Goal: Transaction & Acquisition: Register for event/course

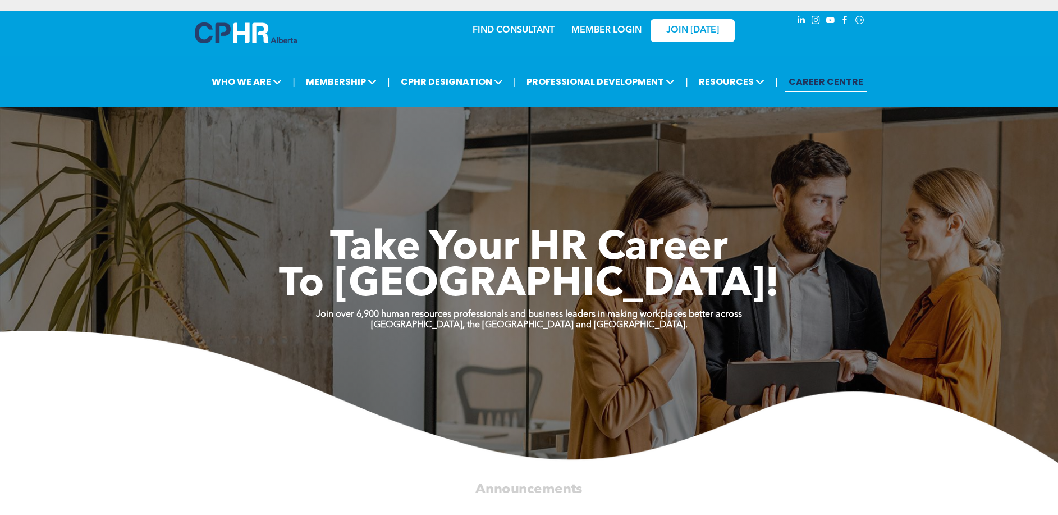
click at [622, 31] on link "MEMBER LOGIN" at bounding box center [607, 30] width 70 height 9
click at [590, 33] on link "MEMBER LOGIN" at bounding box center [607, 30] width 70 height 9
click at [625, 30] on link "MEMBER LOGIN" at bounding box center [607, 30] width 70 height 9
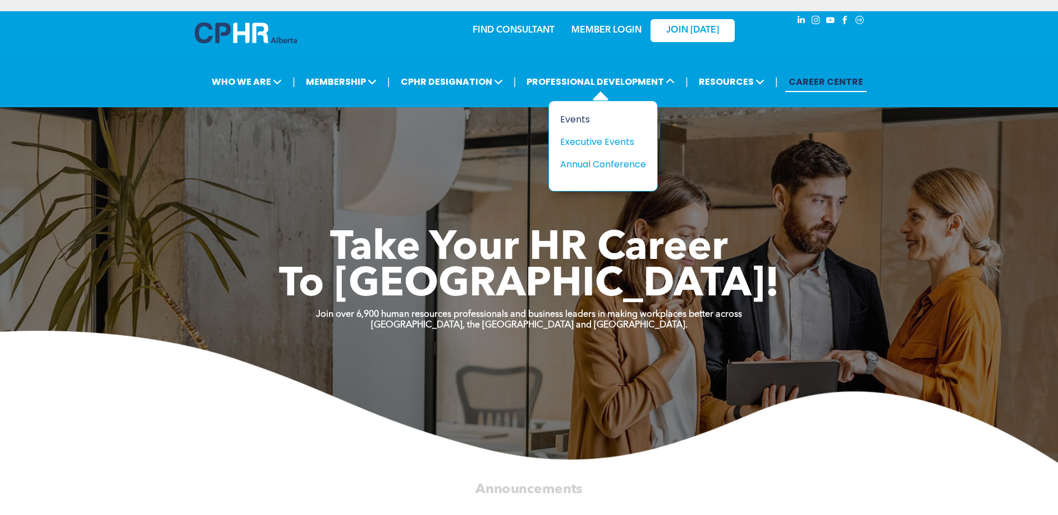
click at [578, 124] on div "Events" at bounding box center [598, 119] width 77 height 14
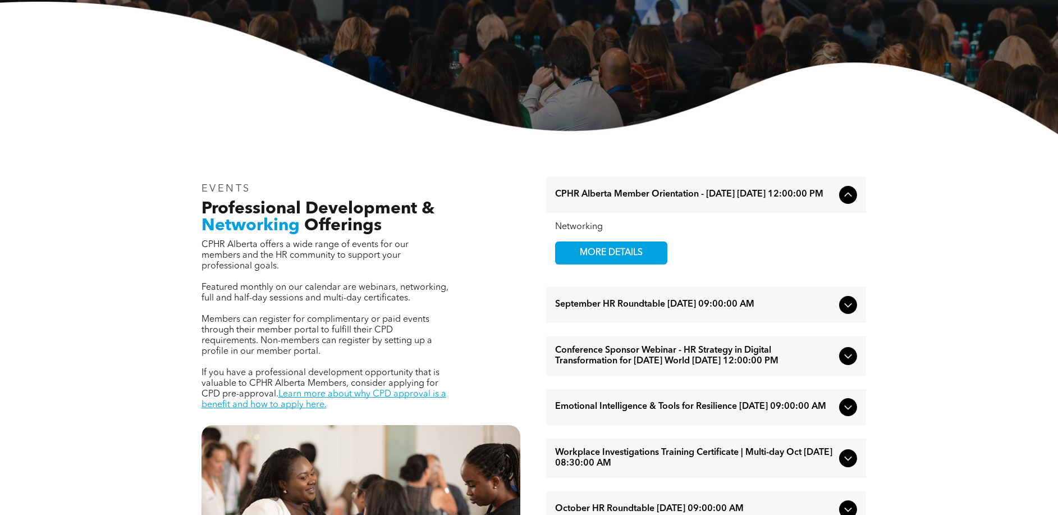
scroll to position [281, 0]
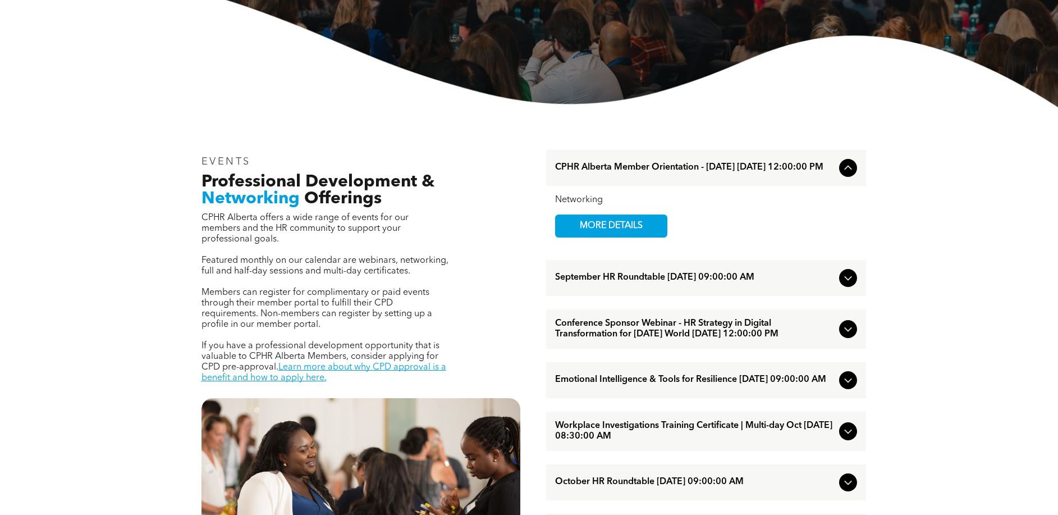
click at [847, 387] on icon at bounding box center [848, 379] width 13 height 13
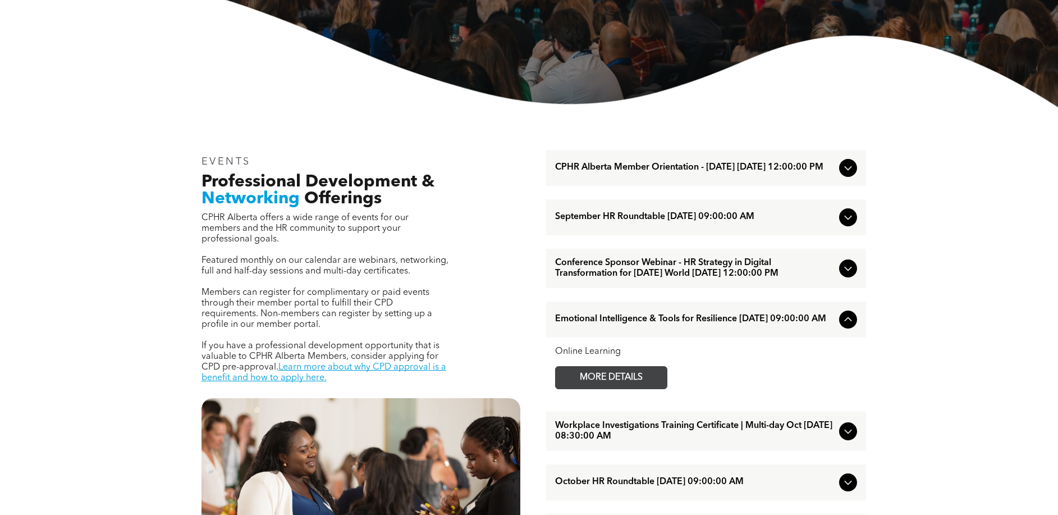
click at [611, 389] on span "MORE DETAILS" at bounding box center [611, 378] width 89 height 22
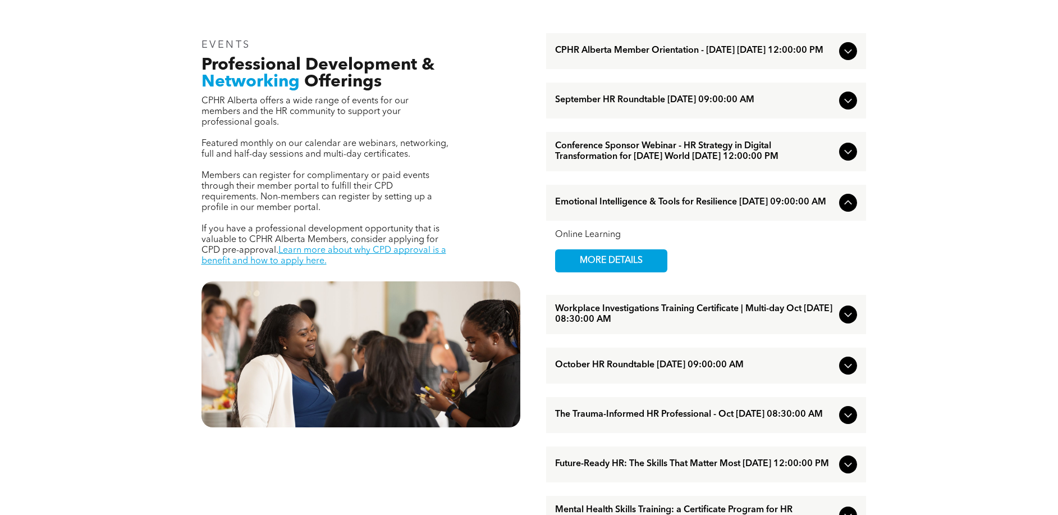
scroll to position [393, 0]
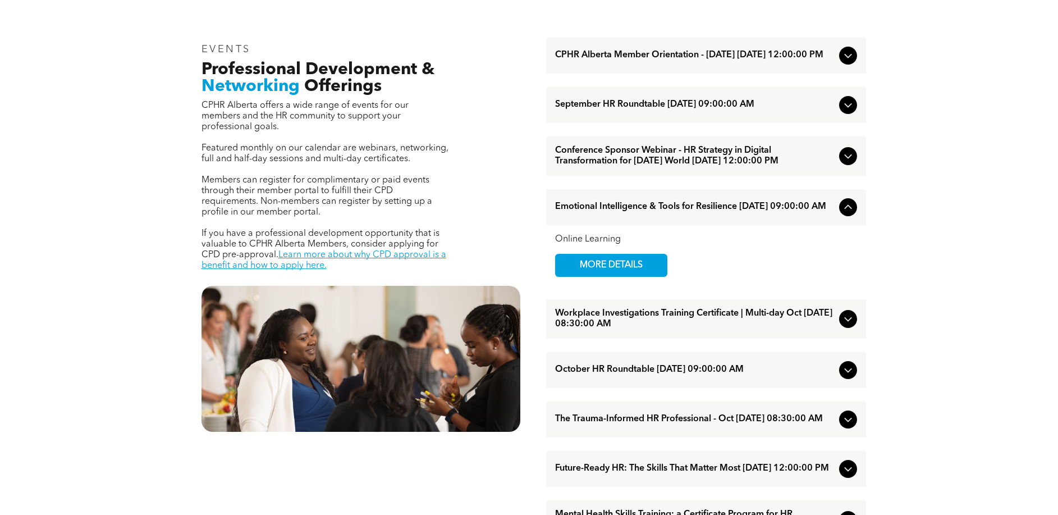
click at [814, 277] on div "Online Learning MORE DETAILS" at bounding box center [706, 255] width 302 height 43
click at [843, 109] on icon at bounding box center [848, 104] width 13 height 13
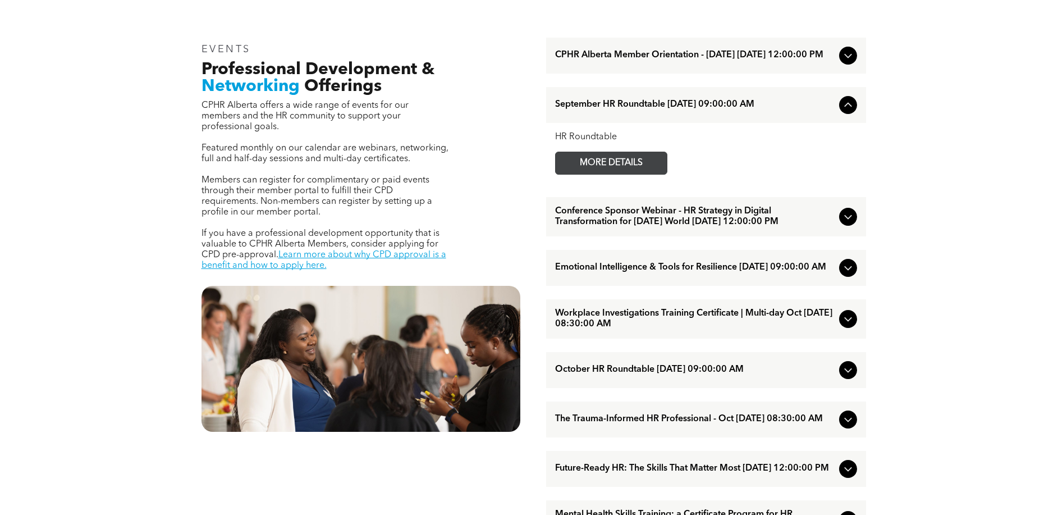
click at [640, 163] on span "MORE DETAILS" at bounding box center [611, 163] width 89 height 22
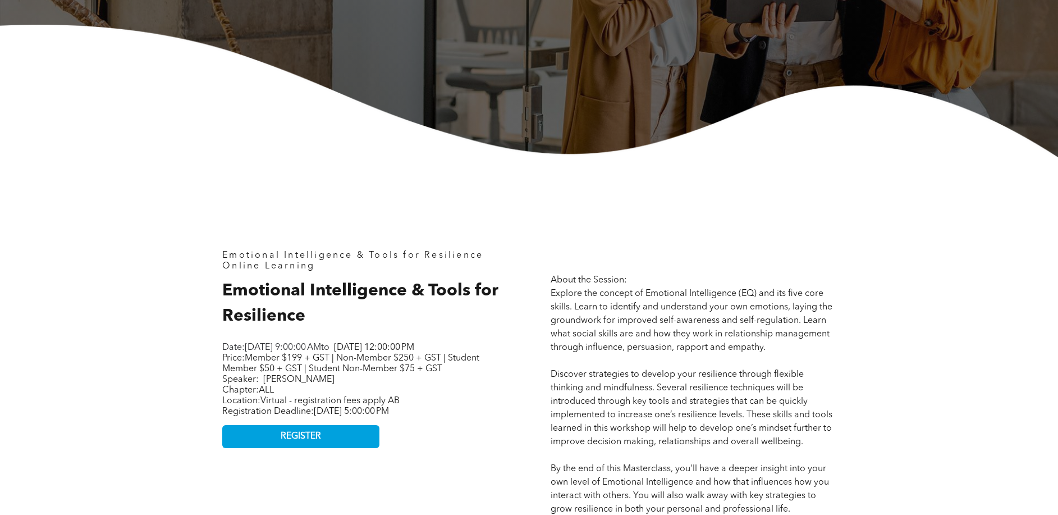
scroll to position [337, 0]
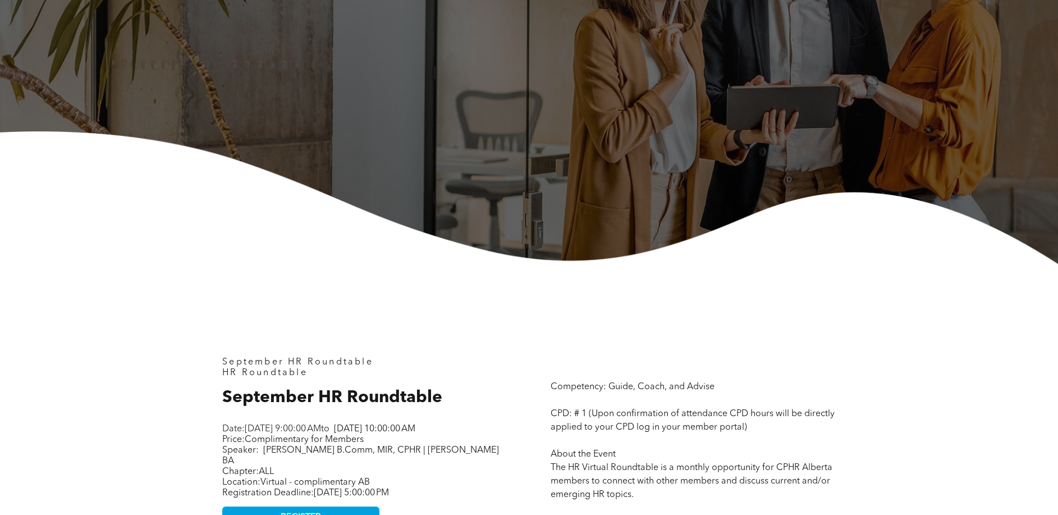
scroll to position [449, 0]
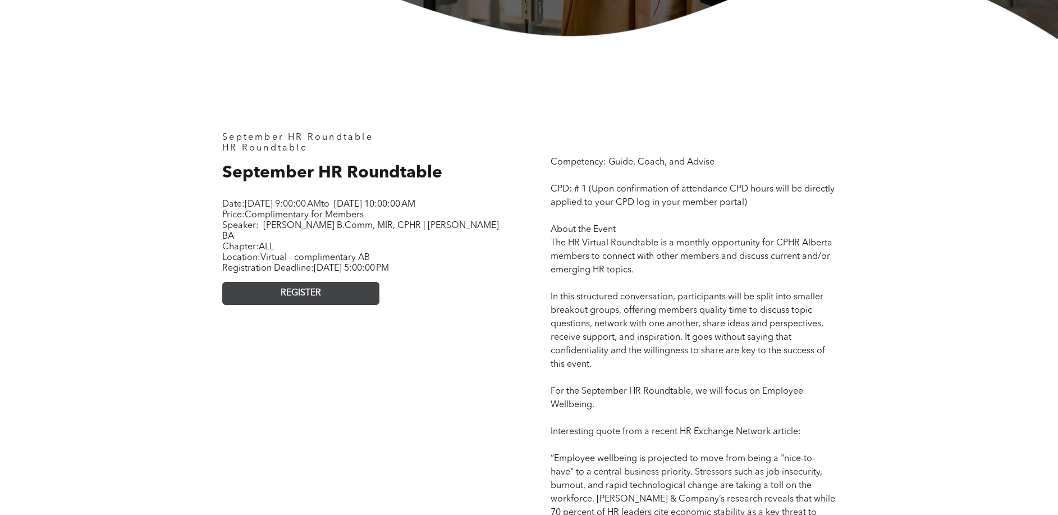
click at [311, 287] on link "REGISTER" at bounding box center [300, 293] width 157 height 23
